Goal: Information Seeking & Learning: Learn about a topic

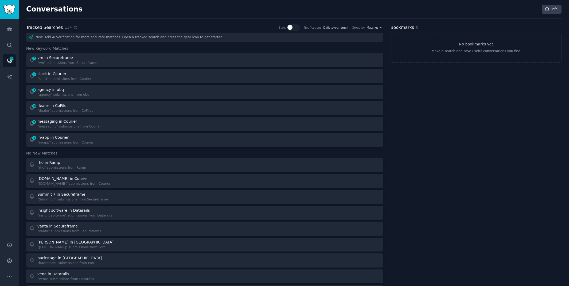
click at [74, 27] on icon at bounding box center [75, 27] width 2 height 2
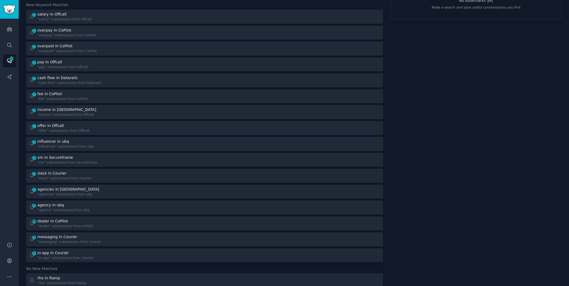
scroll to position [45, 0]
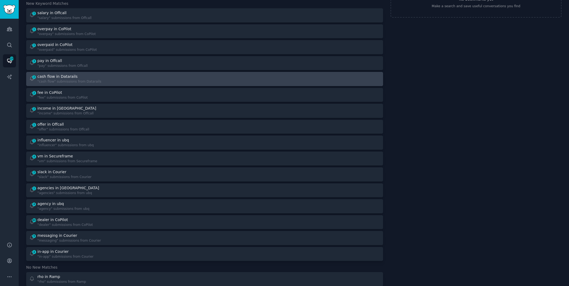
click at [152, 80] on div "2 cash flow in Datarails "cash flow" submissions from Datarails" at bounding box center [115, 79] width 172 height 10
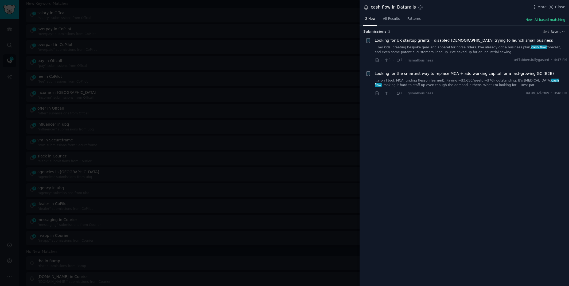
click at [467, 79] on link "...y on I took MCA funding (lesson learned). Paying ~$3,650/week; ~$76k outstan…" at bounding box center [471, 82] width 193 height 9
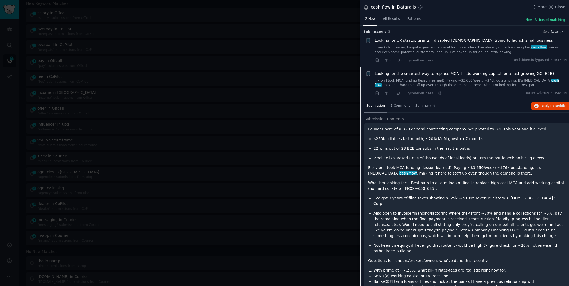
scroll to position [73, 0]
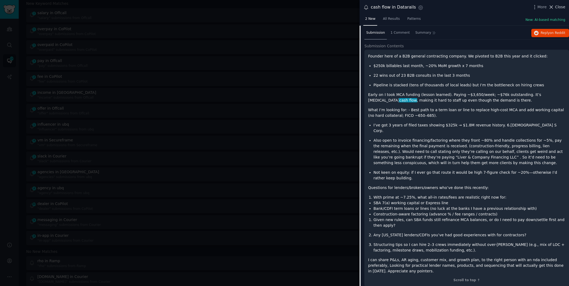
click at [554, 7] on icon at bounding box center [552, 7] width 6 height 6
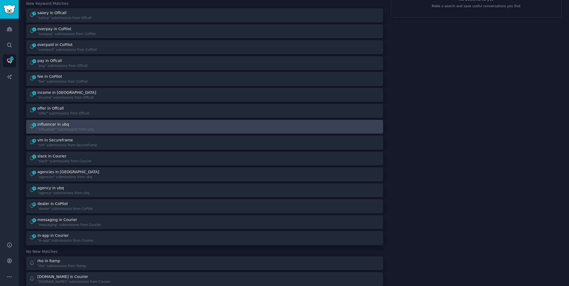
click at [103, 130] on div "1 influencer in ubq "influencer" submissions from ubq" at bounding box center [115, 127] width 172 height 10
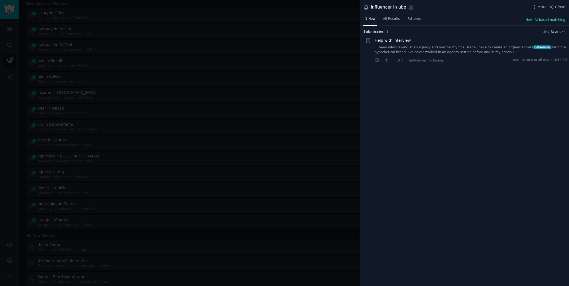
click at [457, 50] on link "... been interviewing at an agency and now for my final stage I have to create …" at bounding box center [471, 49] width 193 height 9
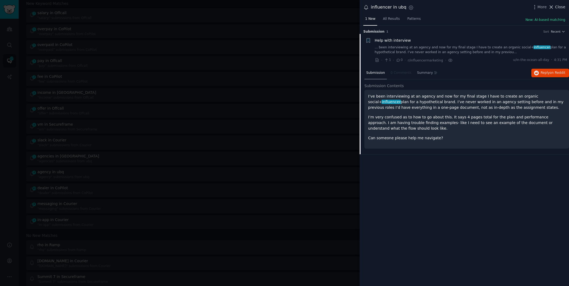
click at [559, 6] on span "Close" at bounding box center [561, 7] width 10 height 6
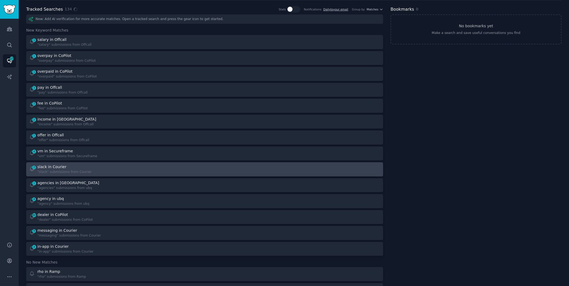
scroll to position [17, 0]
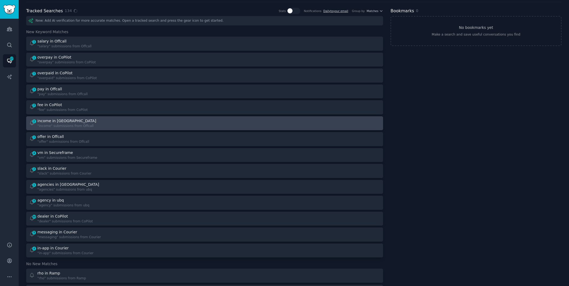
click at [160, 119] on div "2 income in Offcall "income" submissions from Offcall" at bounding box center [115, 123] width 172 height 10
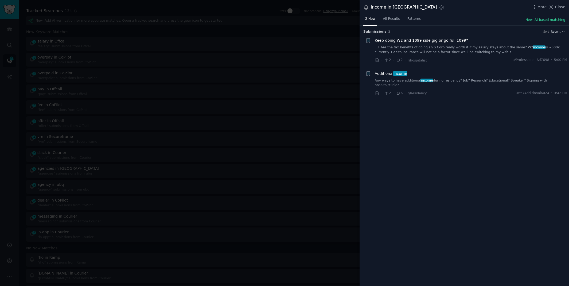
click at [10, 111] on div at bounding box center [284, 143] width 569 height 286
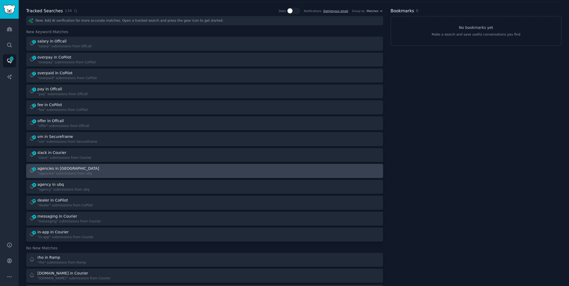
click at [59, 168] on div "agencies in [GEOGRAPHIC_DATA]" at bounding box center [68, 169] width 62 height 6
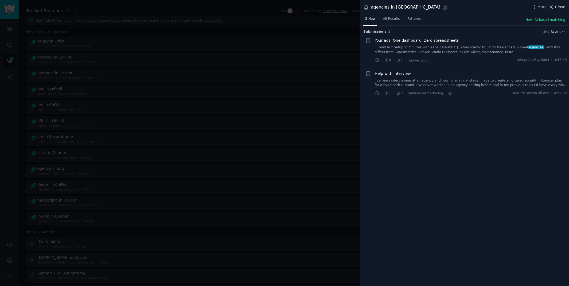
click at [555, 9] on button "Close" at bounding box center [557, 7] width 17 height 6
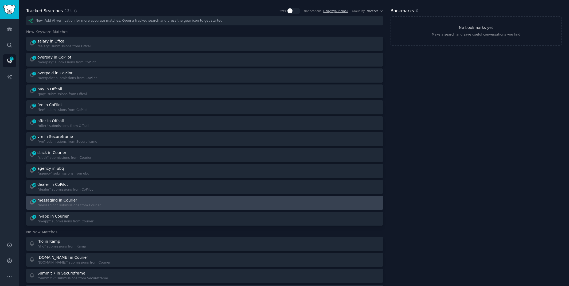
click at [180, 205] on div "9 messaging in Courier "messaging" submissions from Courier" at bounding box center [115, 203] width 172 height 10
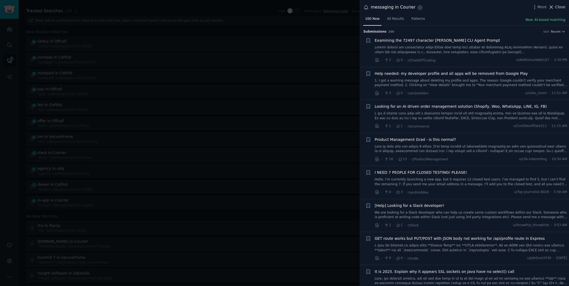
click at [560, 6] on span "Close" at bounding box center [561, 7] width 10 height 6
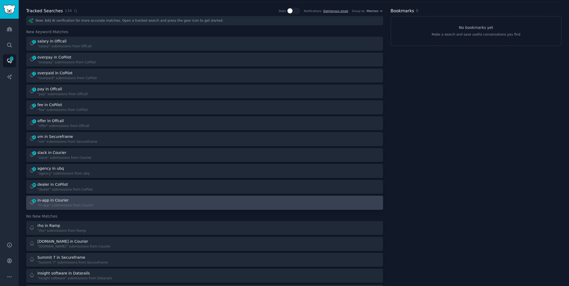
click at [57, 203] on div ""in-app" submissions from Courier" at bounding box center [65, 205] width 56 height 5
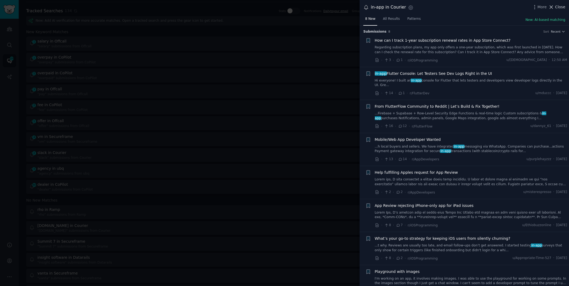
click at [559, 8] on span "Close" at bounding box center [561, 7] width 10 height 6
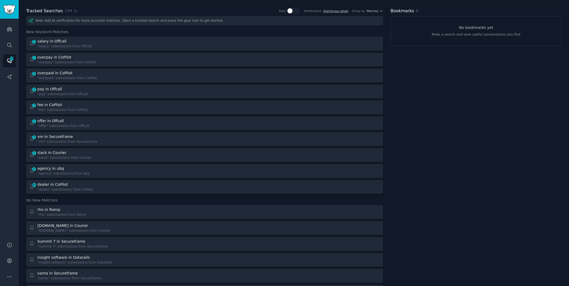
drag, startPoint x: 7, startPoint y: 131, endPoint x: 7, endPoint y: 185, distance: 54.3
click at [7, 185] on div "Audiences Search Conversations 109 AI Reports" at bounding box center [9, 127] width 19 height 217
